Goal: Information Seeking & Learning: Learn about a topic

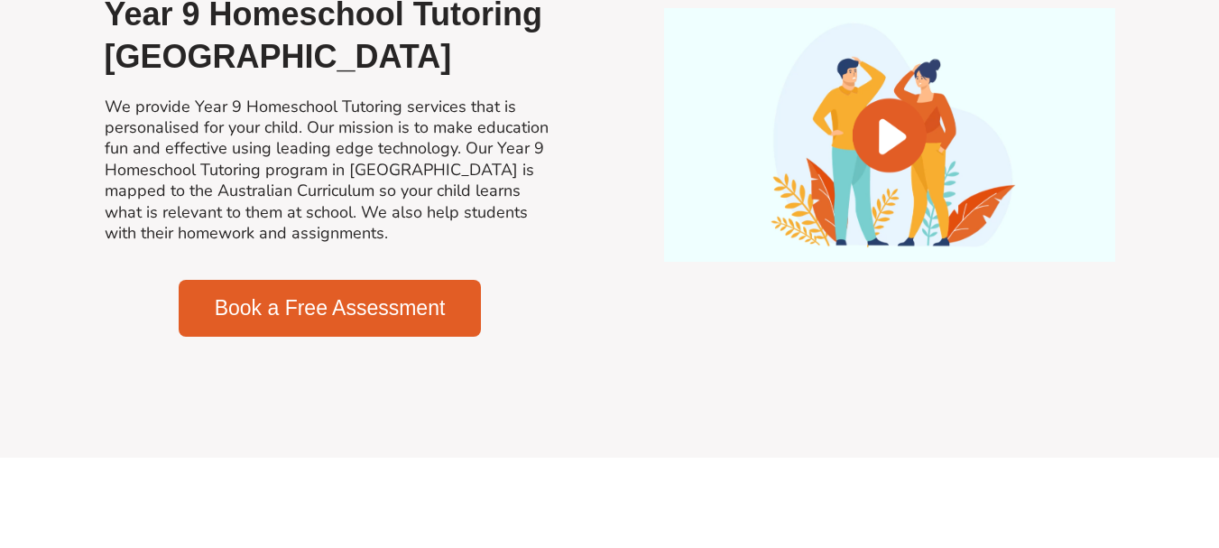
scroll to position [1334, 0]
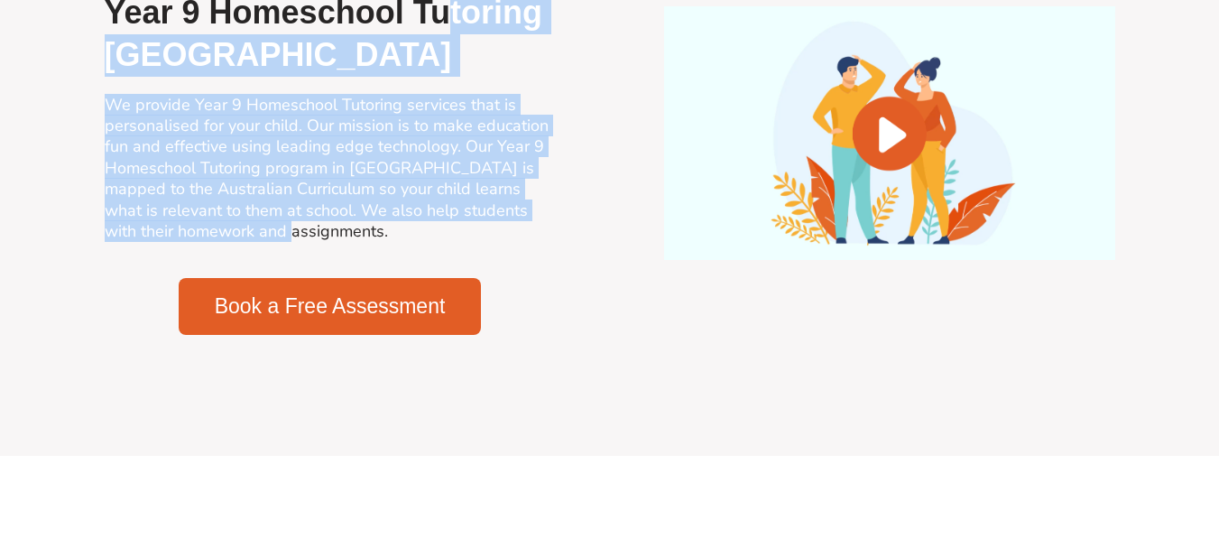
drag, startPoint x: 211, startPoint y: 227, endPoint x: 153, endPoint y: 28, distance: 207.6
click at [153, 28] on div "Welcome to Success Tutoring based in [GEOGRAPHIC_DATA] Year 9 Homeschool [GEOGR…" at bounding box center [330, 132] width 469 height 421
click at [153, 28] on h2 "Year 9 Homeschool Tutoring [GEOGRAPHIC_DATA]" at bounding box center [330, 34] width 451 height 85
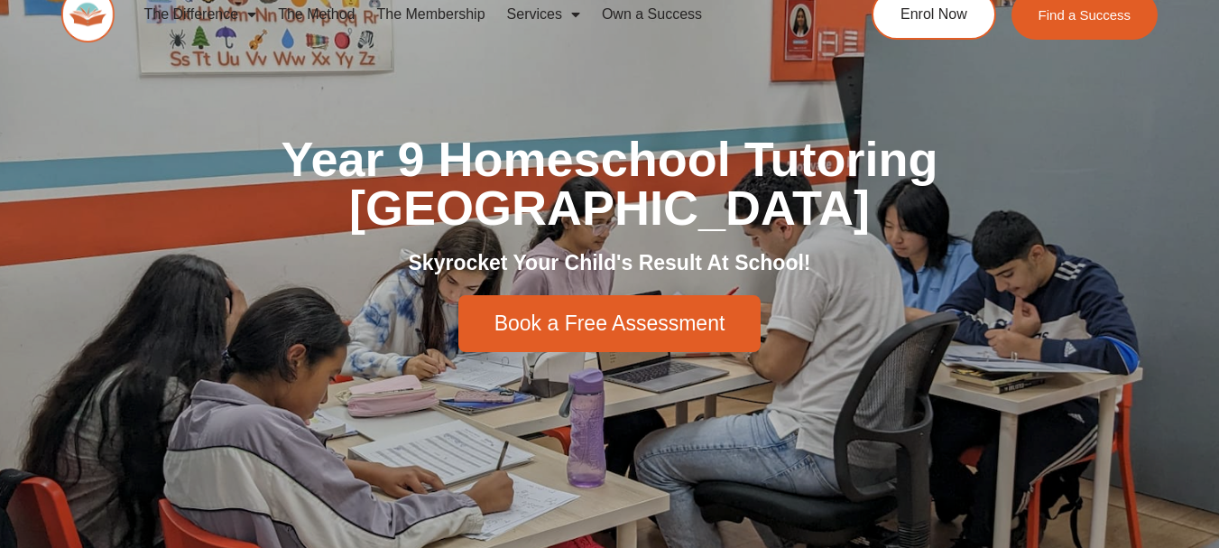
scroll to position [0, 0]
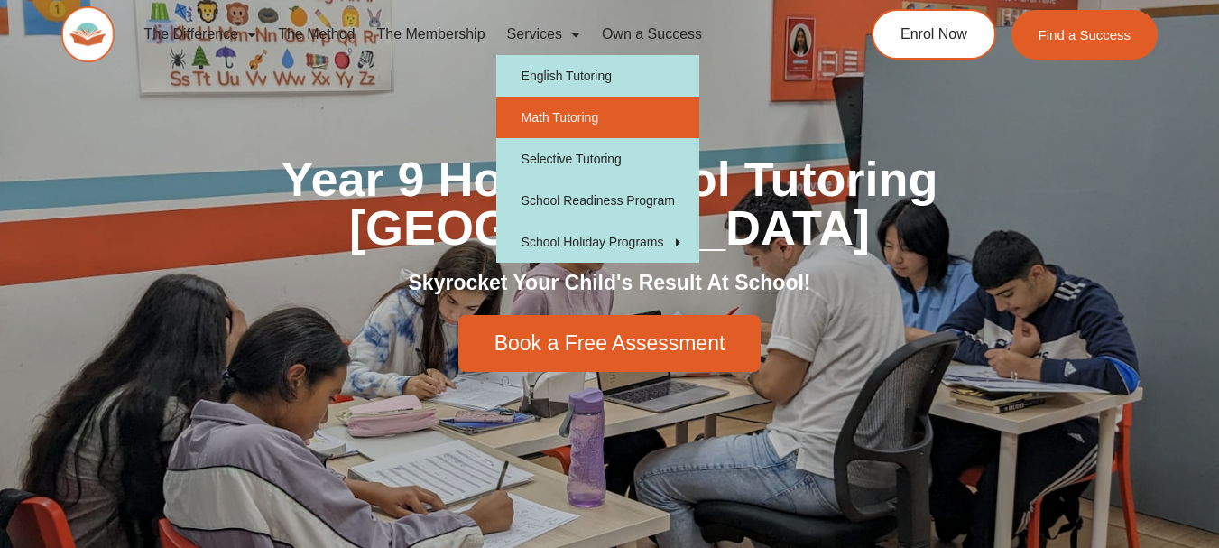
click at [548, 115] on link "Math Tutoring" at bounding box center [597, 117] width 203 height 41
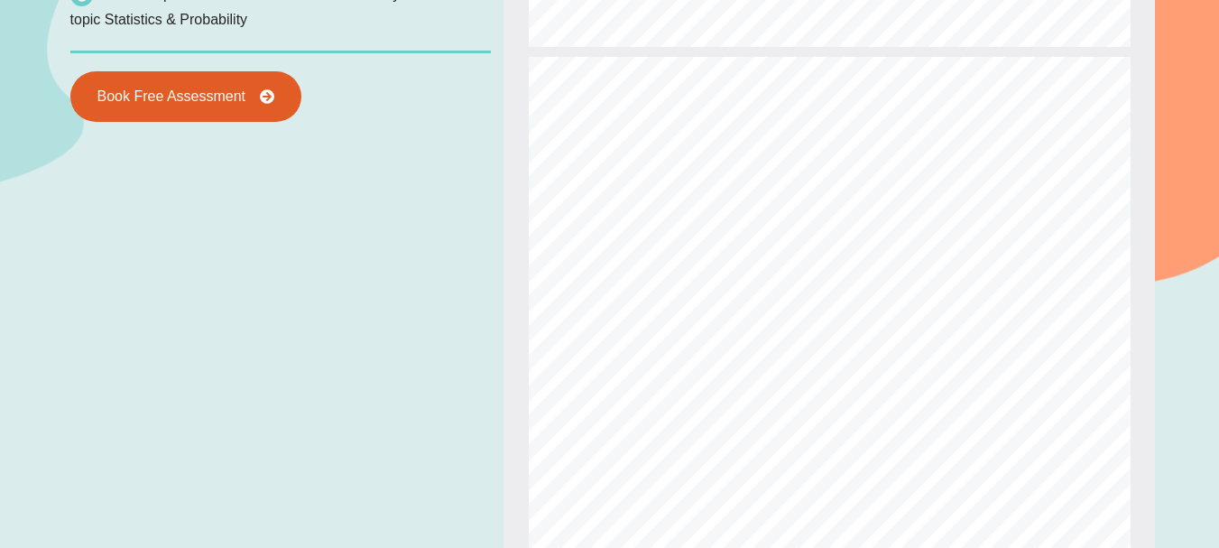
scroll to position [5365, 0]
click at [1170, 376] on div "Powered By EmbedPress View a sample Math Study Hub lesson! This is a preview of…" at bounding box center [609, 325] width 1219 height 1106
type input "*"
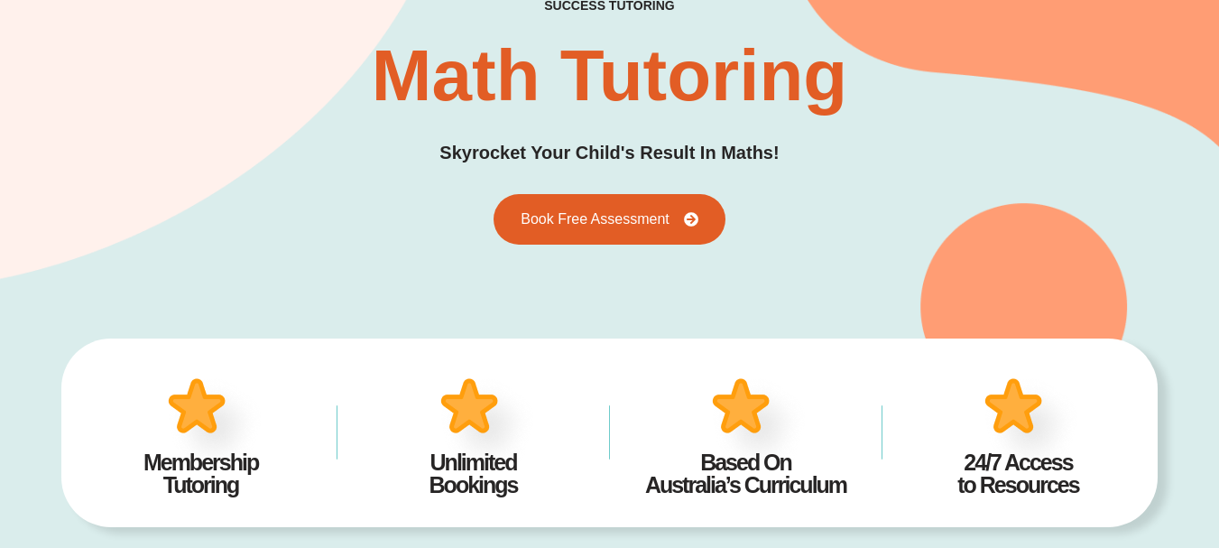
scroll to position [0, 0]
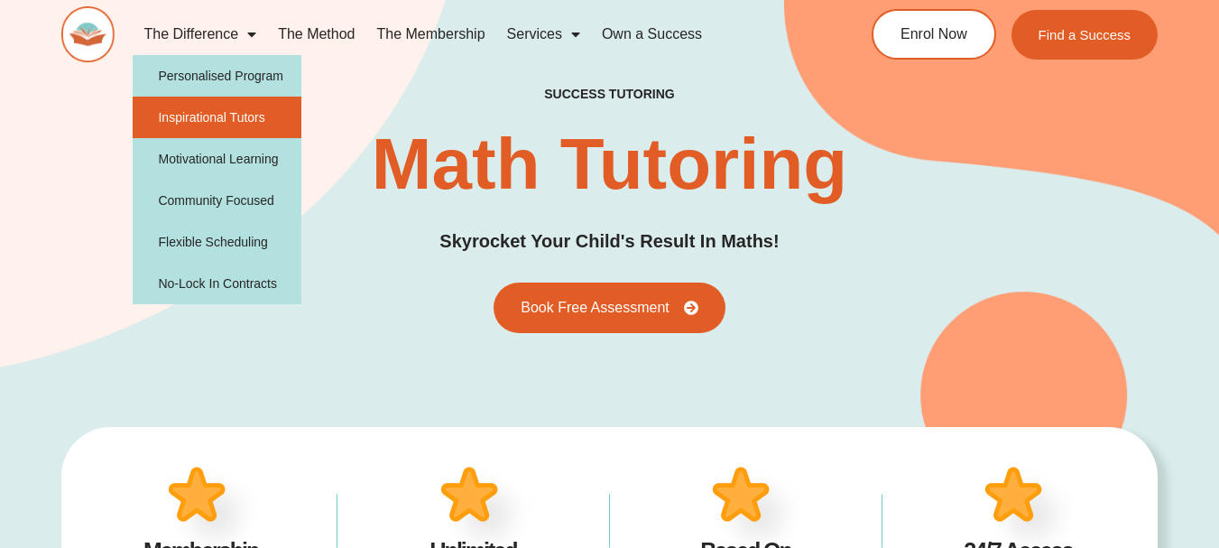
click at [187, 125] on link "Inspirational Tutors" at bounding box center [217, 117] width 169 height 41
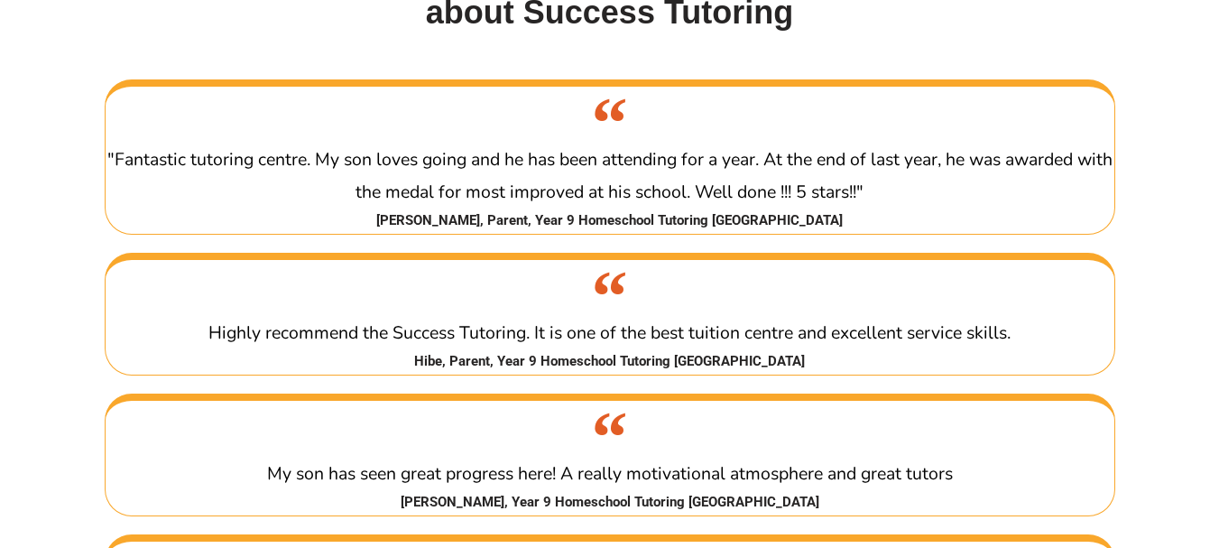
scroll to position [3086, 0]
